Goal: Navigation & Orientation: Find specific page/section

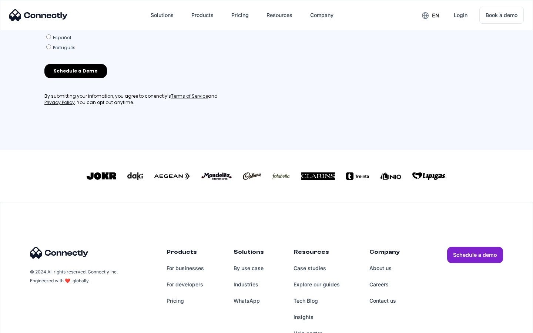
scroll to position [318, 0]
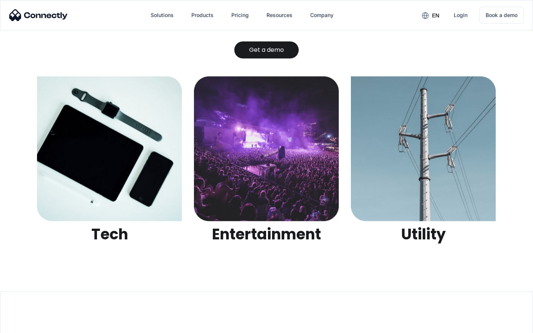
scroll to position [2337, 0]
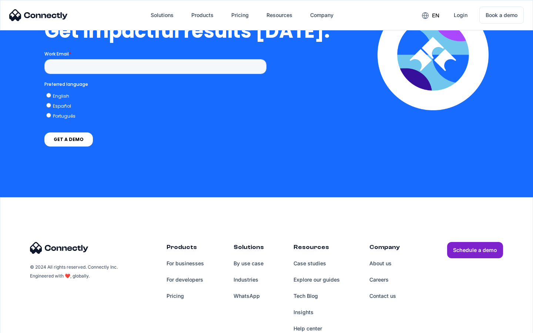
scroll to position [1628, 0]
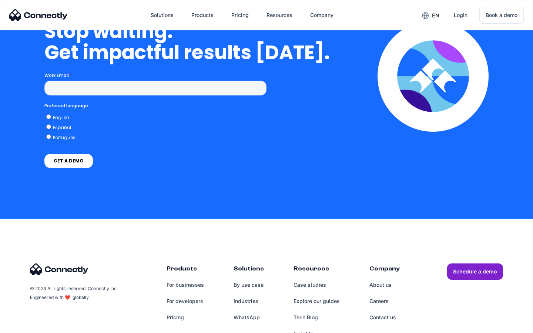
scroll to position [3046, 0]
